Goal: Find specific page/section: Find specific page/section

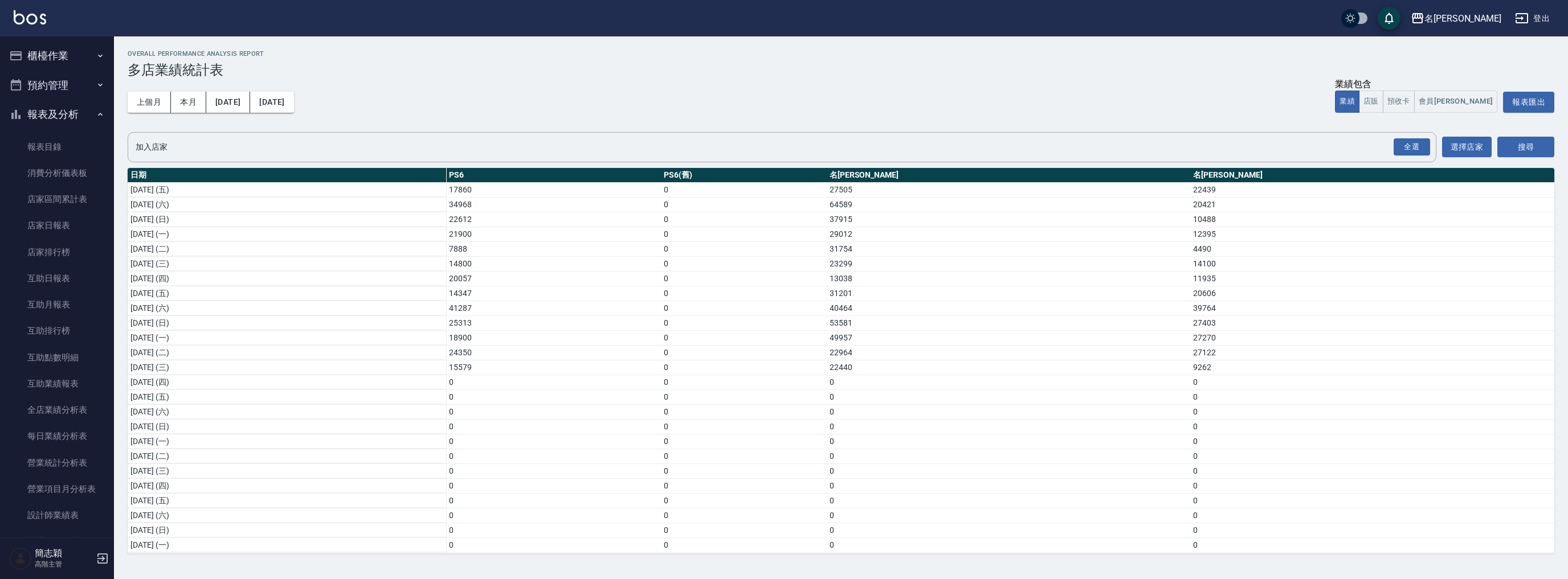
scroll to position [44, 0]
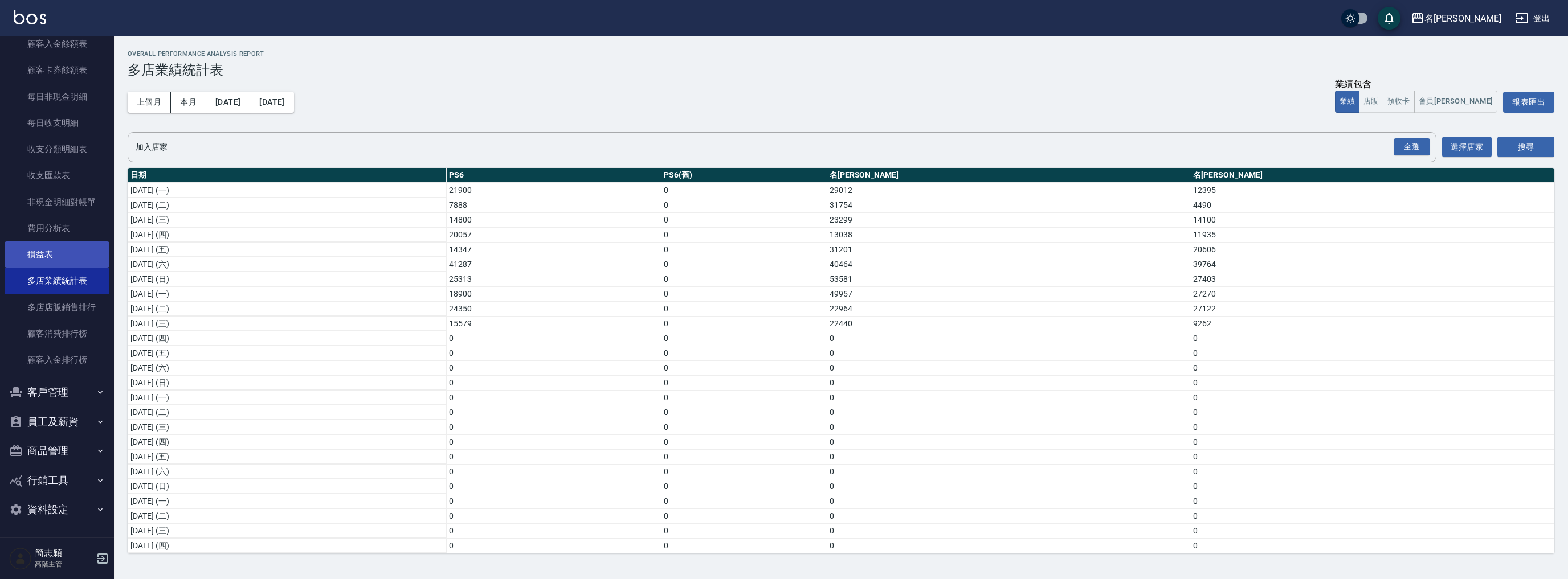
click at [66, 253] on link "損益表" at bounding box center [57, 254] width 105 height 26
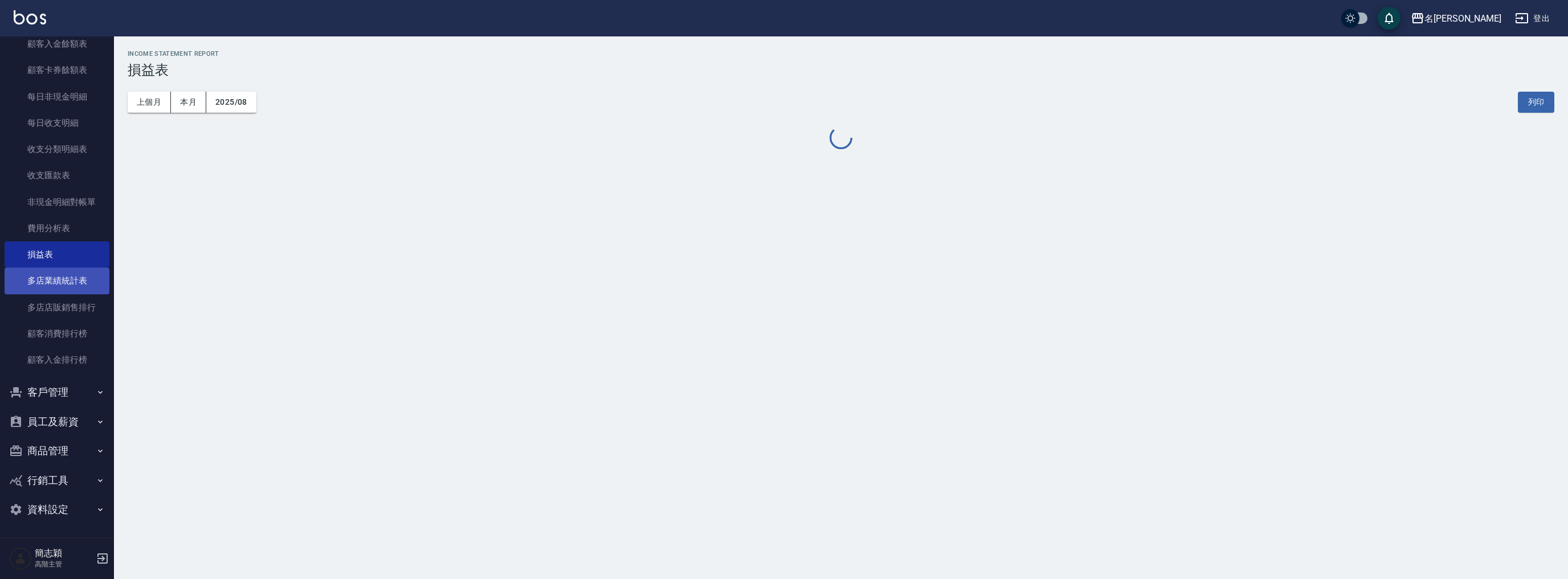
click at [66, 280] on link "多店業績統計表" at bounding box center [57, 280] width 105 height 26
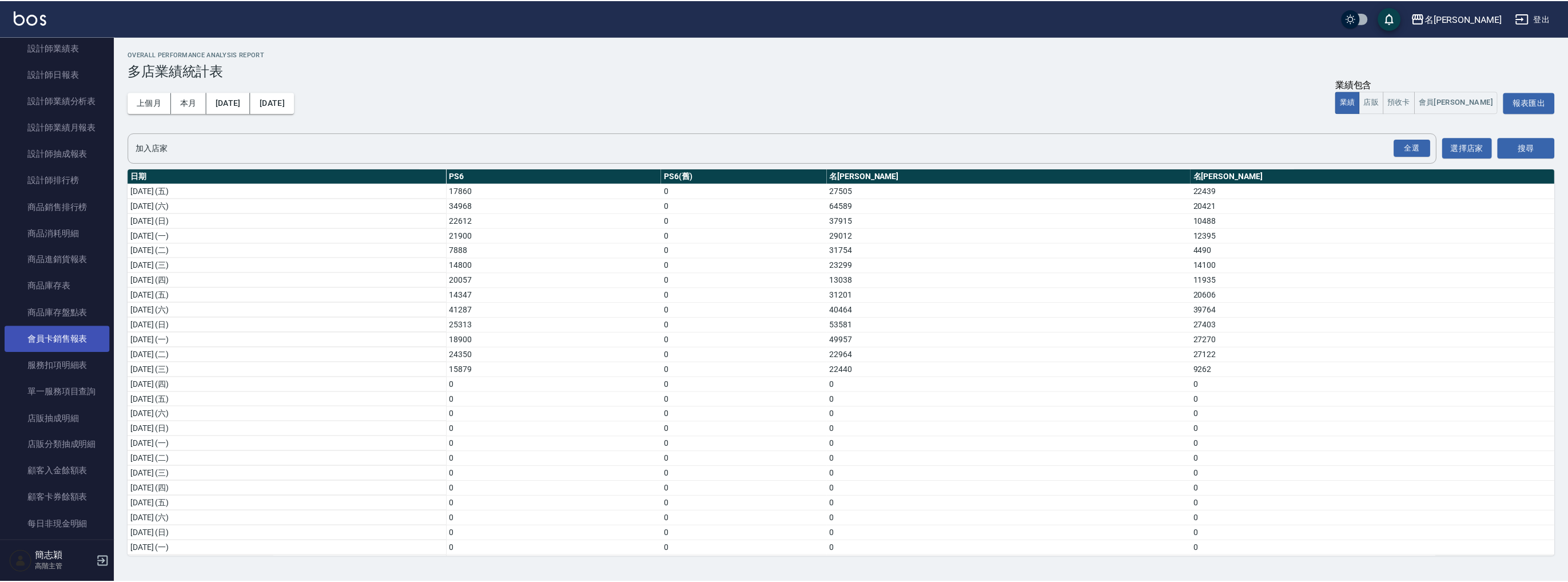
scroll to position [150, 0]
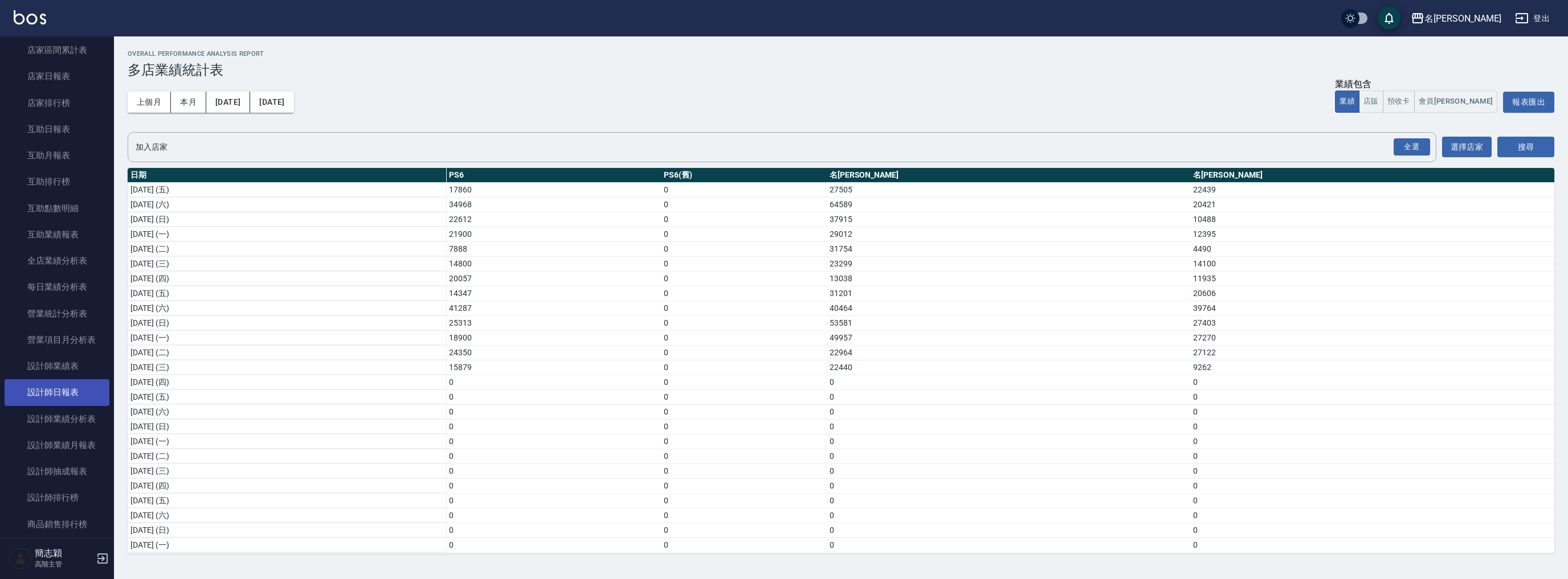
click at [68, 392] on link "設計師日報表" at bounding box center [57, 392] width 105 height 26
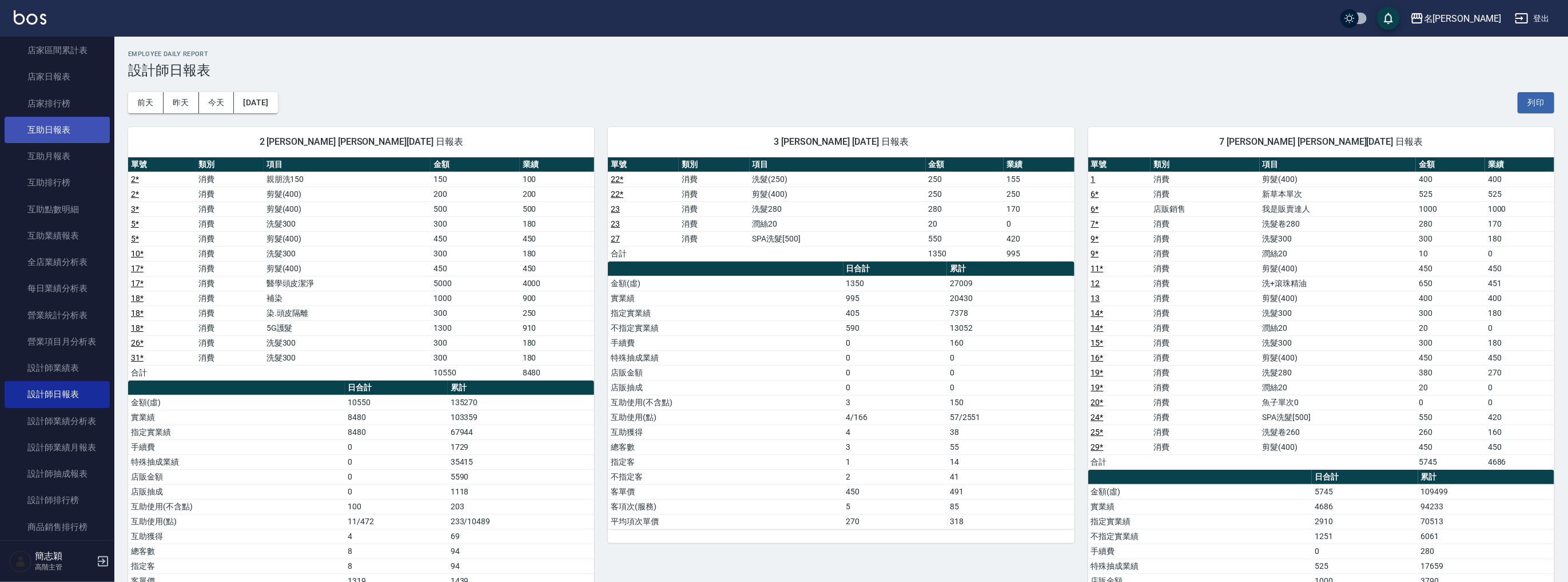
click at [49, 134] on link "互助日報表" at bounding box center [57, 130] width 105 height 26
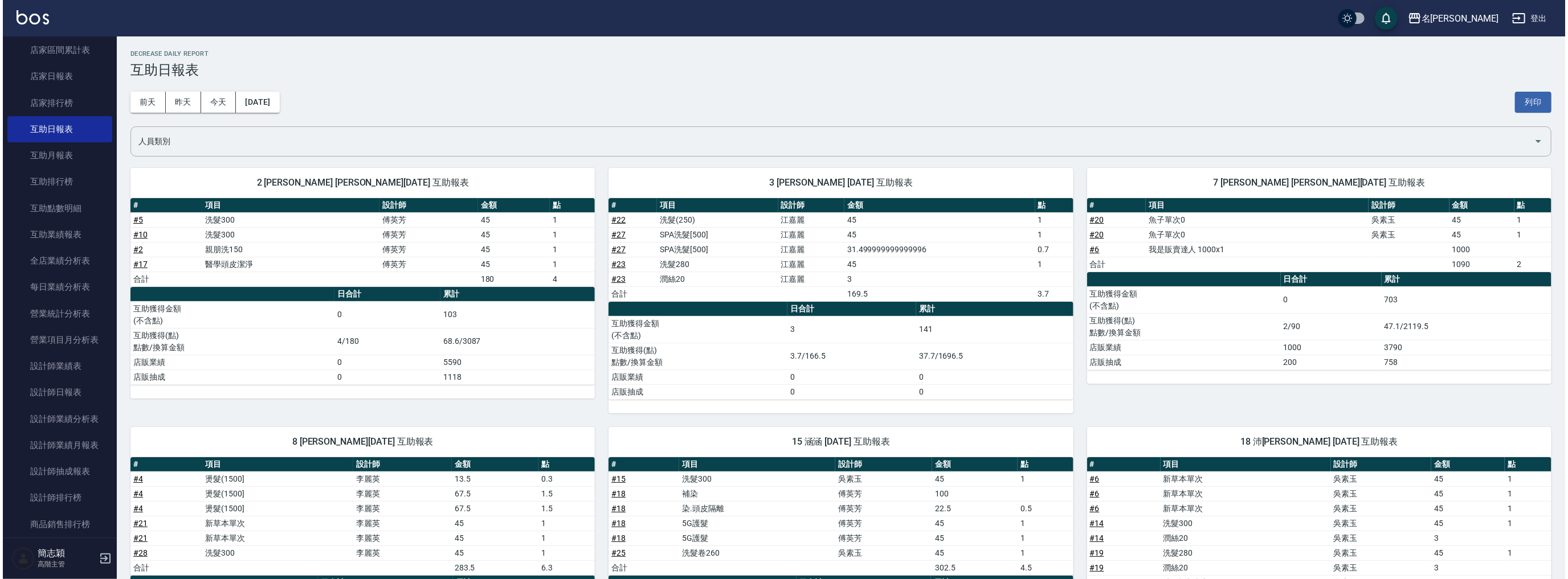
scroll to position [479, 0]
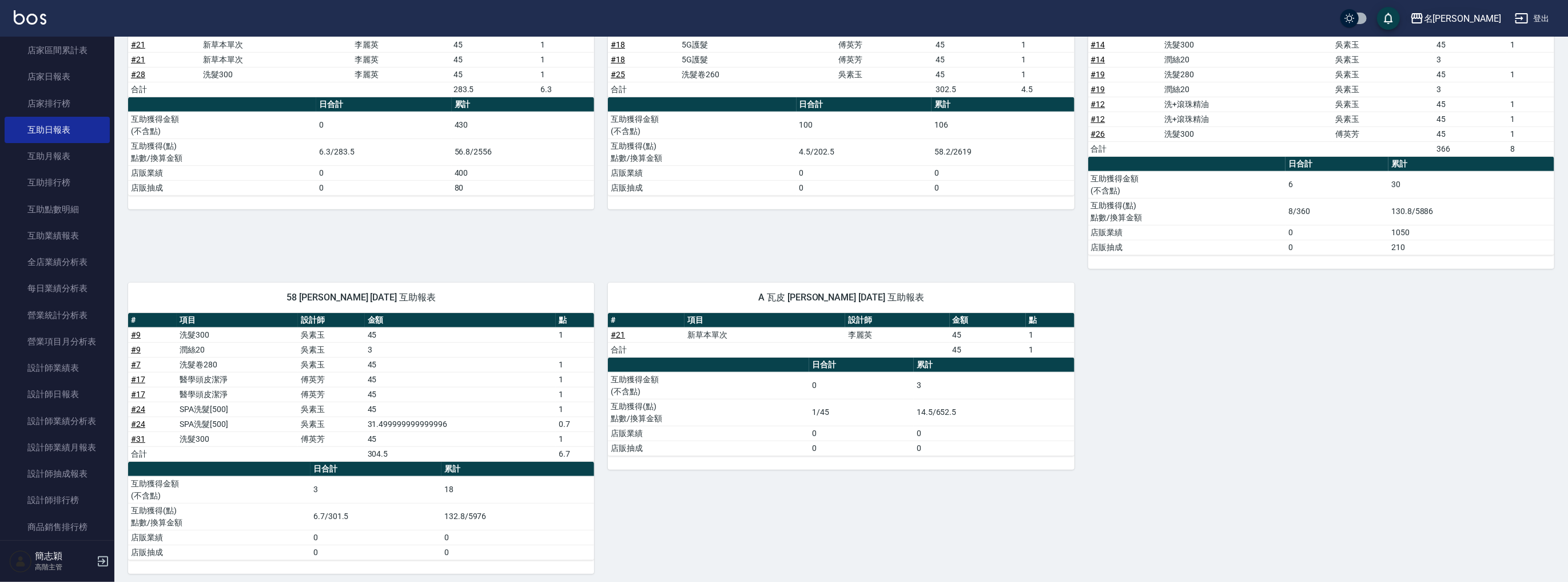
click at [1487, 21] on div "名留中和" at bounding box center [1462, 18] width 77 height 14
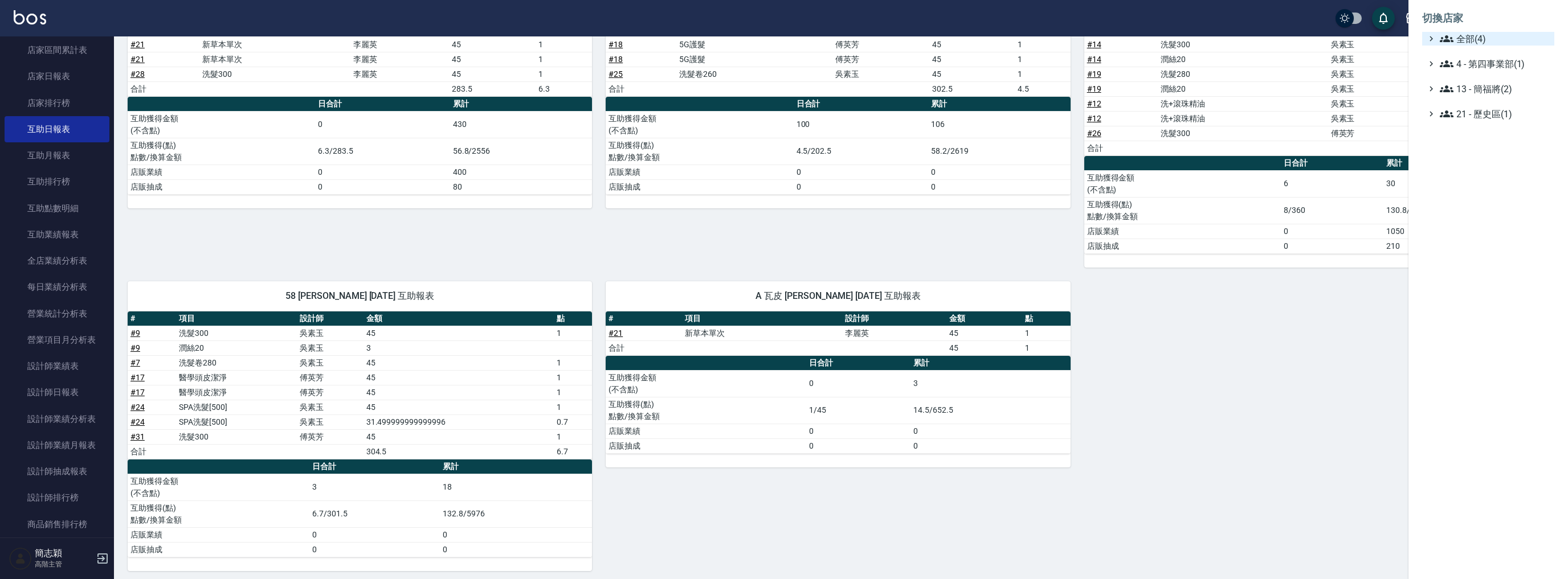
click at [1469, 40] on span "全部(4)" at bounding box center [1494, 38] width 110 height 13
click at [1474, 112] on span "名[PERSON_NAME]" at bounding box center [1494, 110] width 111 height 13
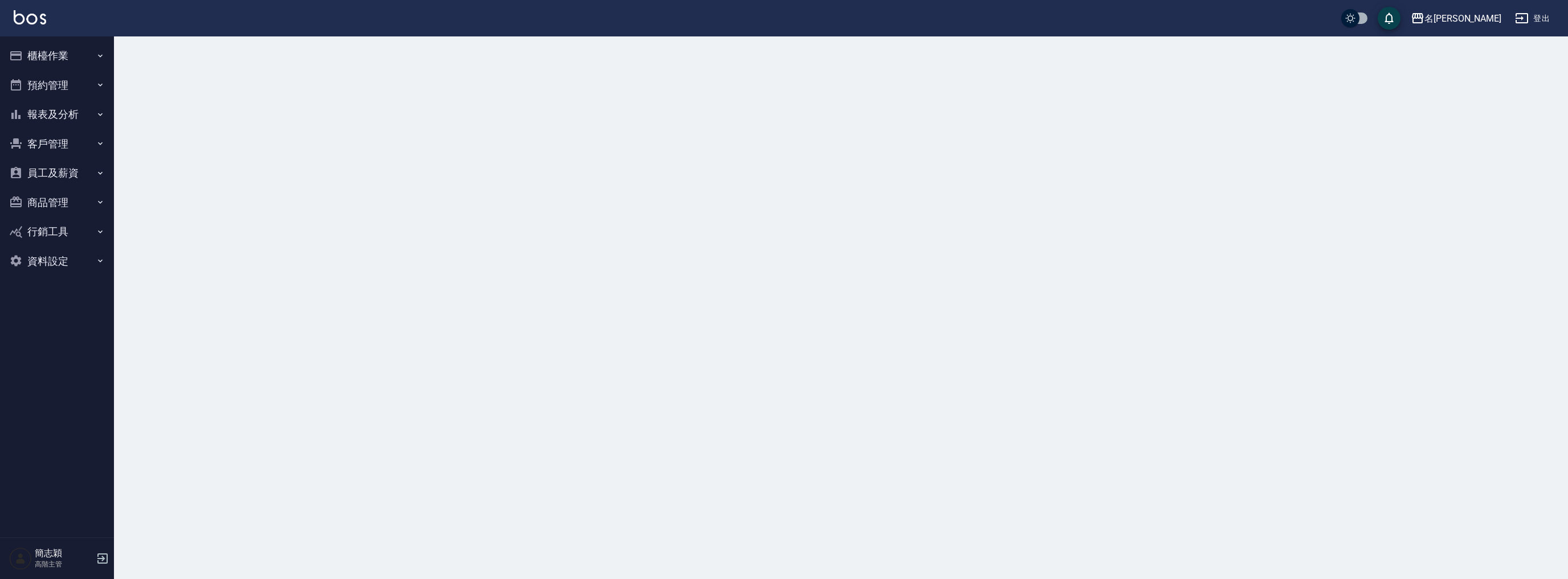
click at [70, 108] on button "報表及分析" at bounding box center [57, 114] width 105 height 30
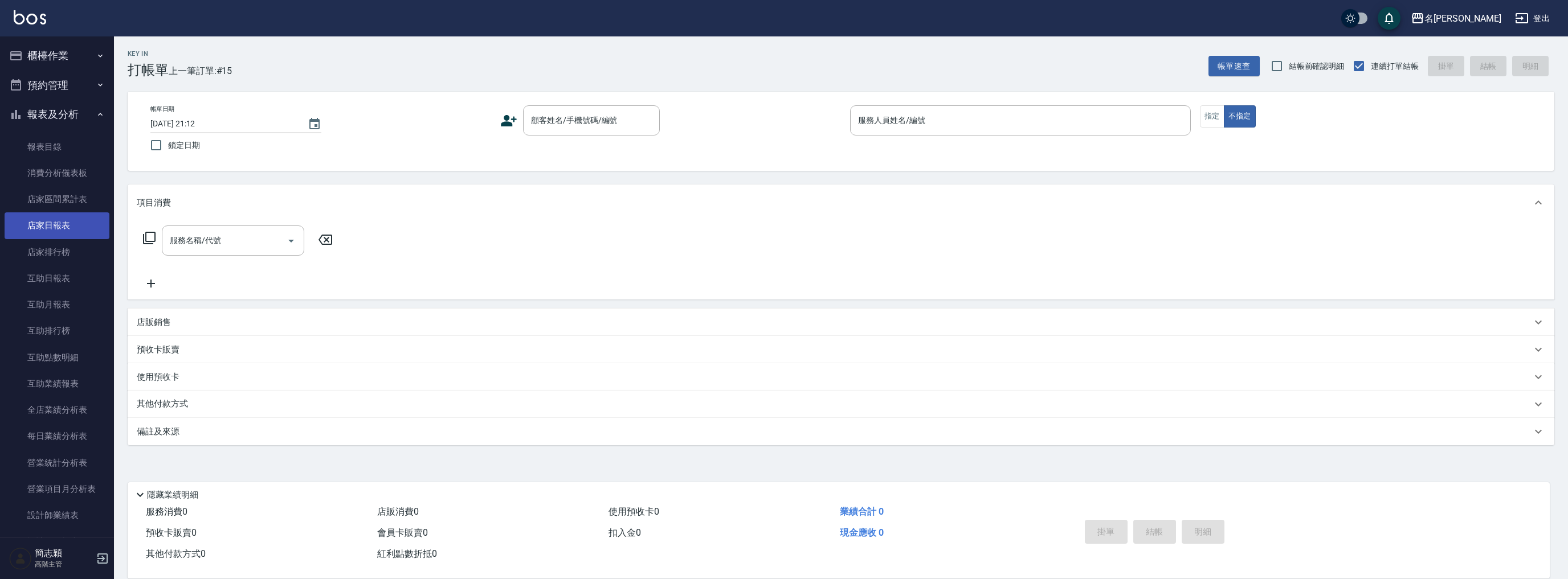
click at [75, 232] on link "店家日報表" at bounding box center [57, 225] width 105 height 26
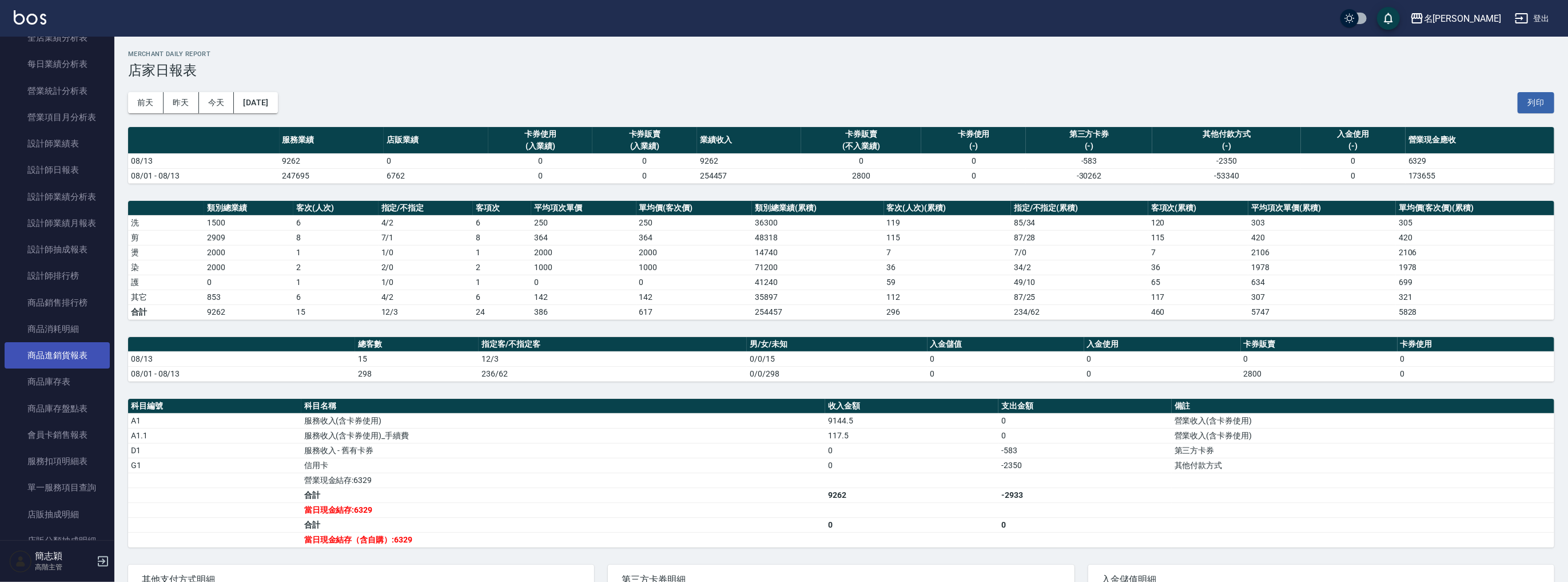
scroll to position [427, 0]
click at [59, 125] on link "設計師日報表" at bounding box center [57, 117] width 105 height 26
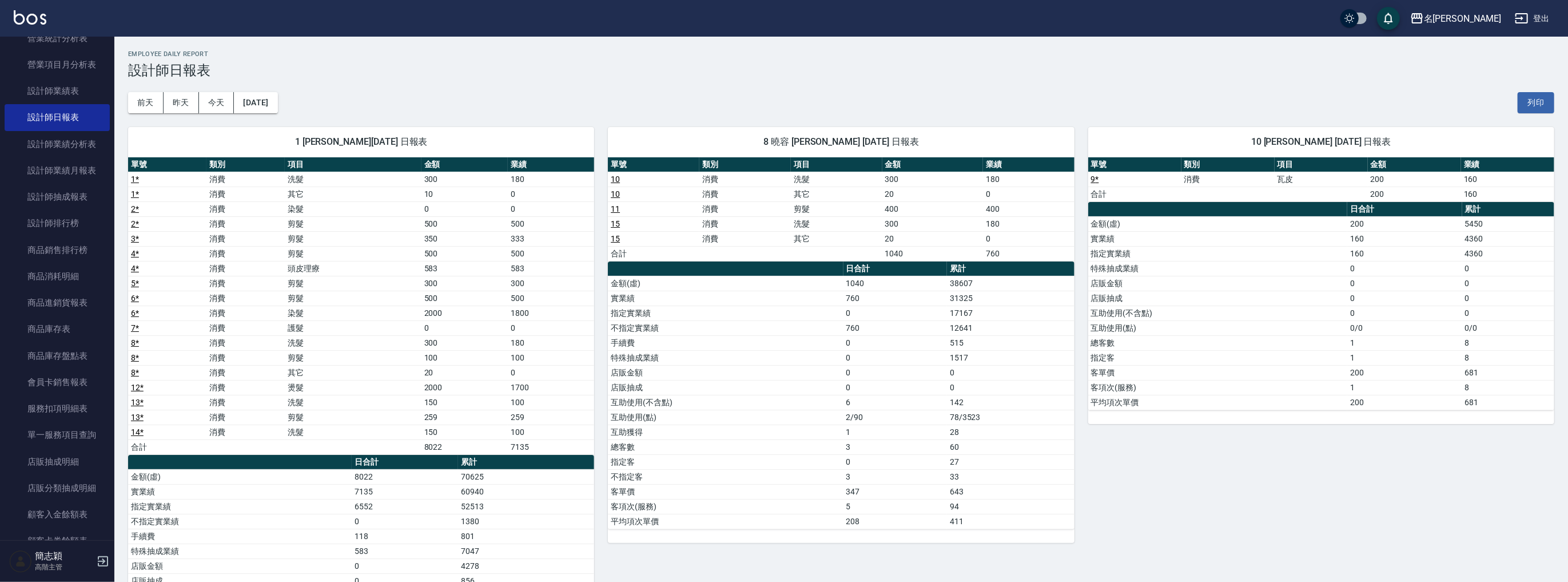
scroll to position [163, 0]
